Goal: Transaction & Acquisition: Obtain resource

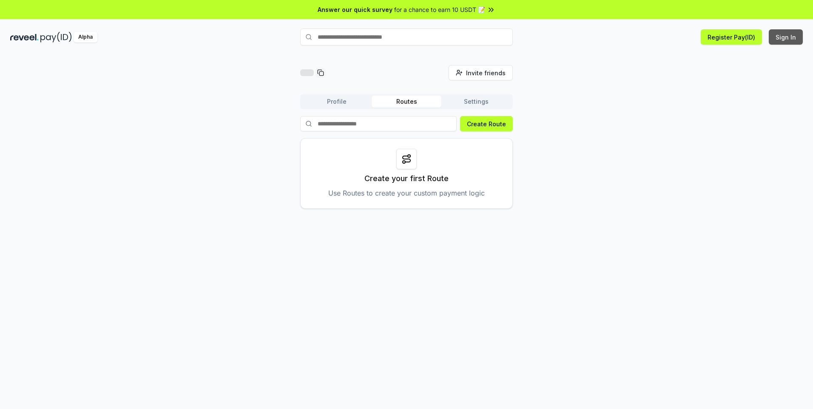
click at [790, 43] on button "Sign In" at bounding box center [786, 36] width 34 height 15
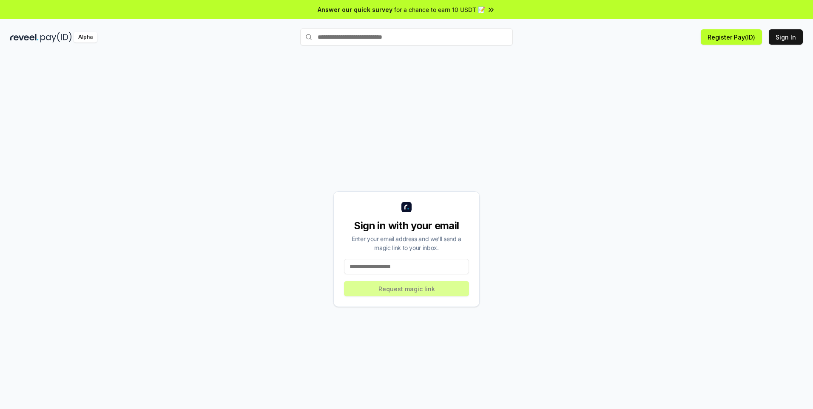
click at [377, 264] on input at bounding box center [406, 266] width 125 height 15
type input "**********"
click at [394, 292] on button "Request magic link" at bounding box center [406, 288] width 125 height 15
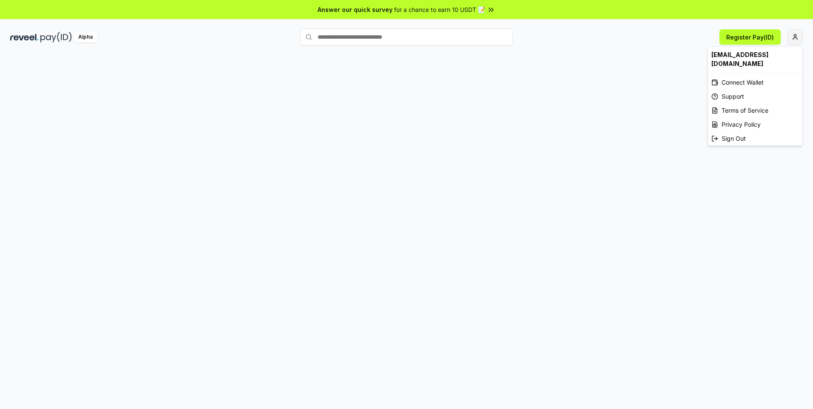
click at [795, 36] on html "Answer our quick survey for a chance to earn 10 USDT 📝 Alpha Register Pay(ID) s…" at bounding box center [406, 204] width 813 height 409
click at [759, 35] on html "Answer our quick survey for a chance to earn 10 USDT 📝 Alpha Register Pay(ID) s…" at bounding box center [406, 204] width 813 height 409
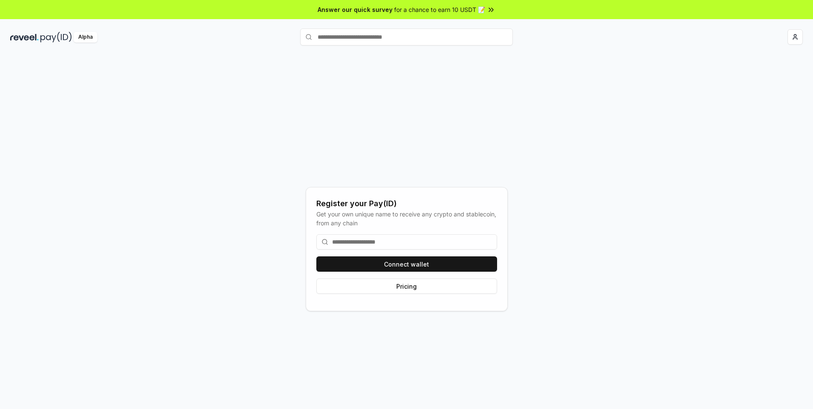
click at [360, 239] on input at bounding box center [406, 241] width 181 height 15
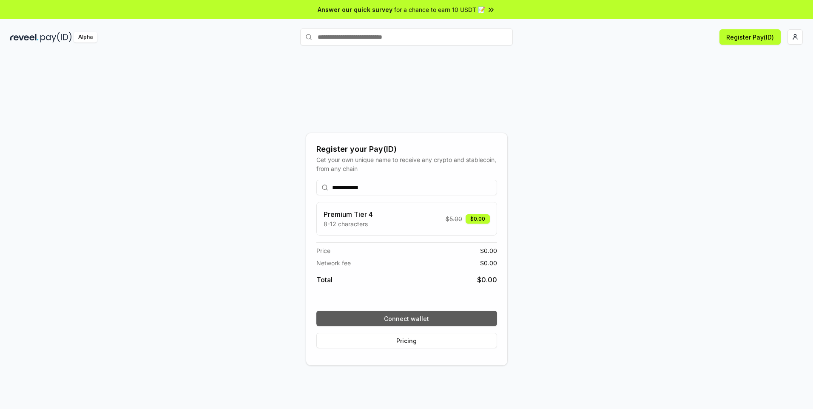
type input "**********"
click at [399, 316] on button "Connect wallet" at bounding box center [406, 318] width 181 height 15
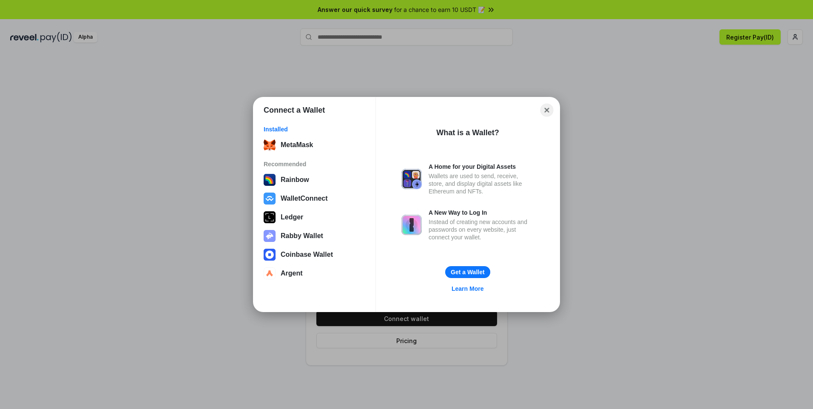
click at [549, 110] on button "Close" at bounding box center [546, 110] width 13 height 13
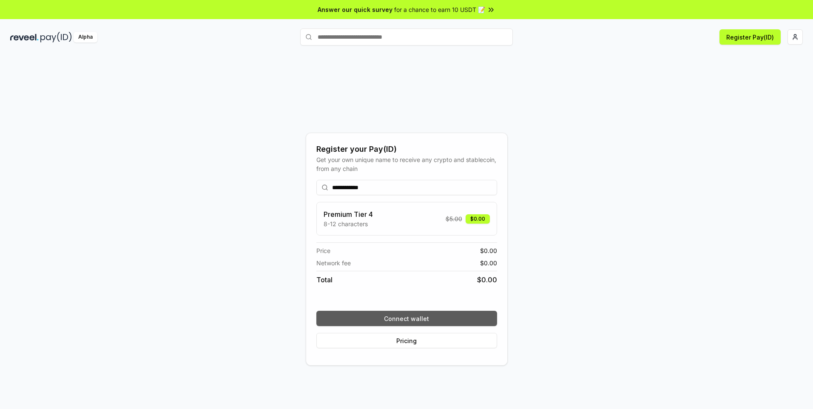
click at [413, 314] on button "Connect wallet" at bounding box center [406, 318] width 181 height 15
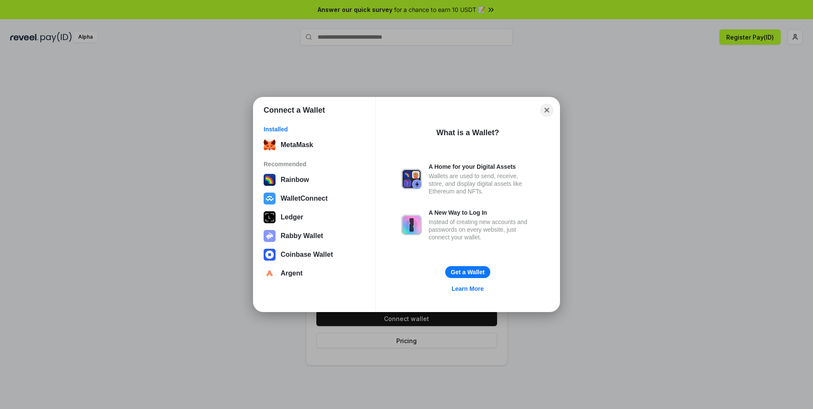
click at [548, 110] on button "Close" at bounding box center [546, 110] width 13 height 13
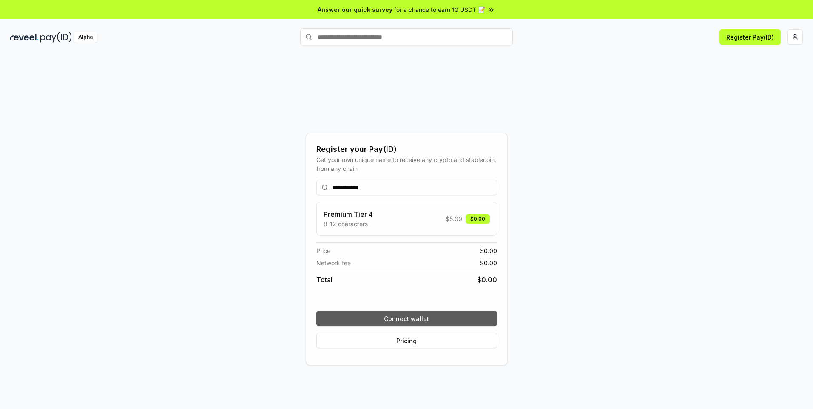
click at [384, 312] on button "Connect wallet" at bounding box center [406, 318] width 181 height 15
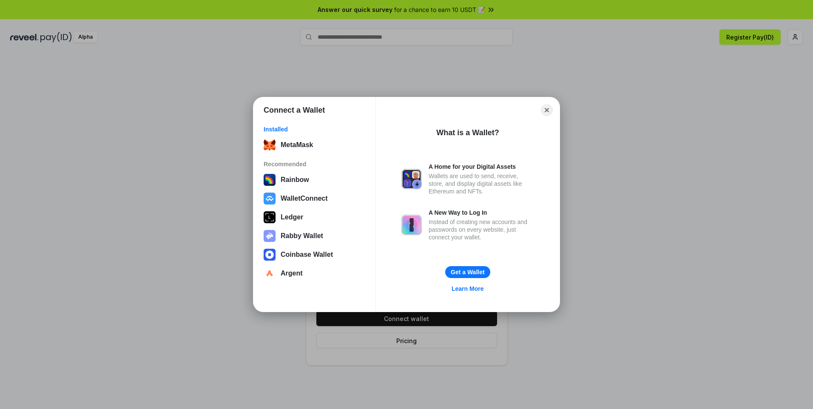
drag, startPoint x: 668, startPoint y: 246, endPoint x: 547, endPoint y: 342, distance: 153.7
click at [668, 247] on div "Connect a Wallet Installed MetaMask Recommended Rainbow WalletConnect Ledger Ra…" at bounding box center [406, 204] width 983 height 579
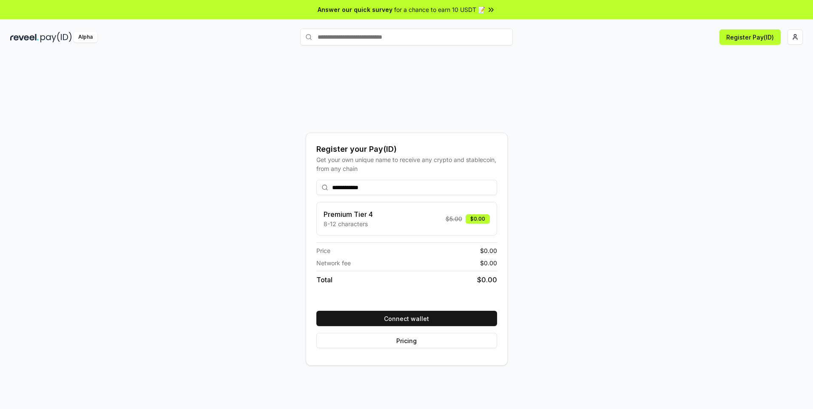
click at [375, 192] on input "**********" at bounding box center [406, 187] width 181 height 15
drag, startPoint x: 429, startPoint y: 302, endPoint x: 426, endPoint y: 307, distance: 5.4
click at [429, 302] on div "Premium Tier 4 8-12 characters $ 5.00 $0.00 Price $ 0.00 Network fee $ 0.00 Tot…" at bounding box center [406, 253] width 181 height 102
click at [426, 307] on div "**********" at bounding box center [406, 264] width 181 height 182
click at [423, 318] on button "Connect wallet" at bounding box center [406, 318] width 181 height 15
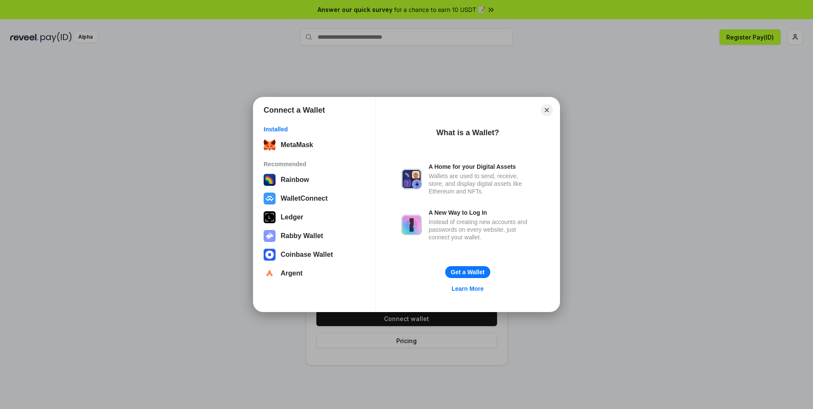
click at [448, 261] on div "What is a Wallet? A Home for your Digital Assets Wallets are used to send, rece…" at bounding box center [467, 213] width 133 height 184
click at [456, 273] on button "Get a Wallet" at bounding box center [468, 272] width 46 height 12
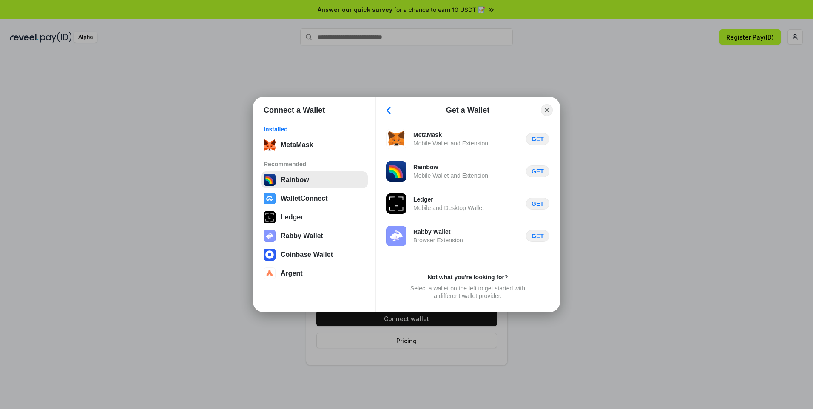
click at [301, 177] on button "Rainbow" at bounding box center [314, 179] width 107 height 17
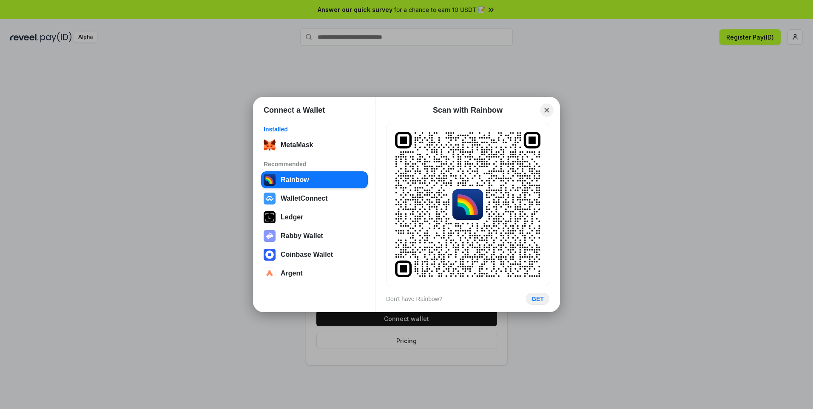
click at [545, 108] on button "Close" at bounding box center [546, 110] width 13 height 13
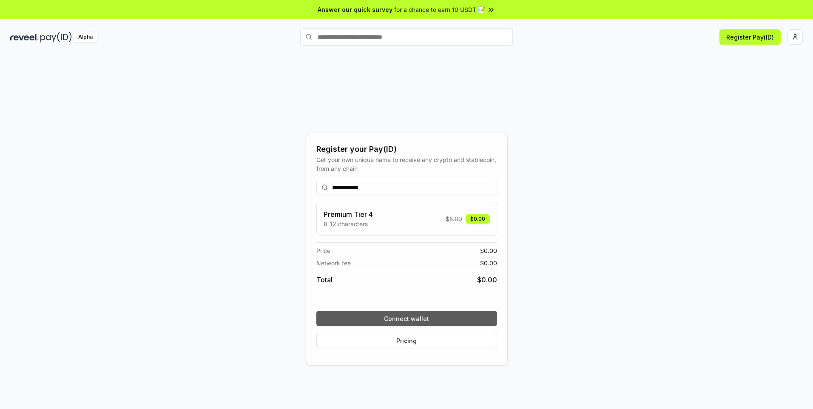
click at [416, 315] on button "Connect wallet" at bounding box center [406, 318] width 181 height 15
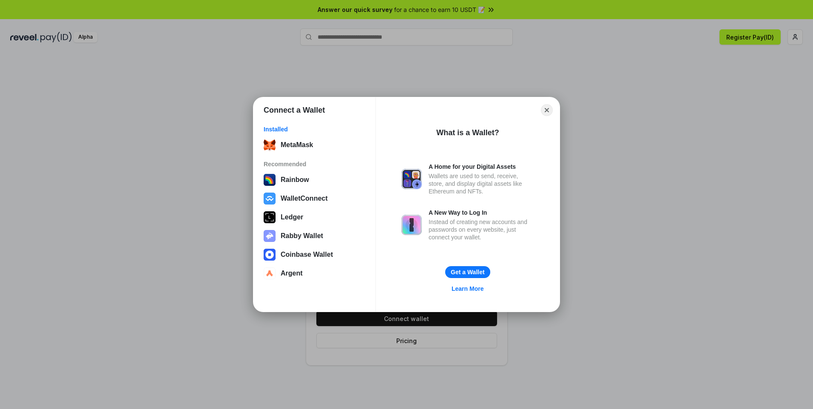
drag, startPoint x: 624, startPoint y: 110, endPoint x: 459, endPoint y: 32, distance: 182.8
click at [621, 111] on div "Connect a Wallet Installed MetaMask Recommended Rainbow WalletConnect Ledger Ra…" at bounding box center [406, 204] width 983 height 579
